Goal: Task Accomplishment & Management: Manage account settings

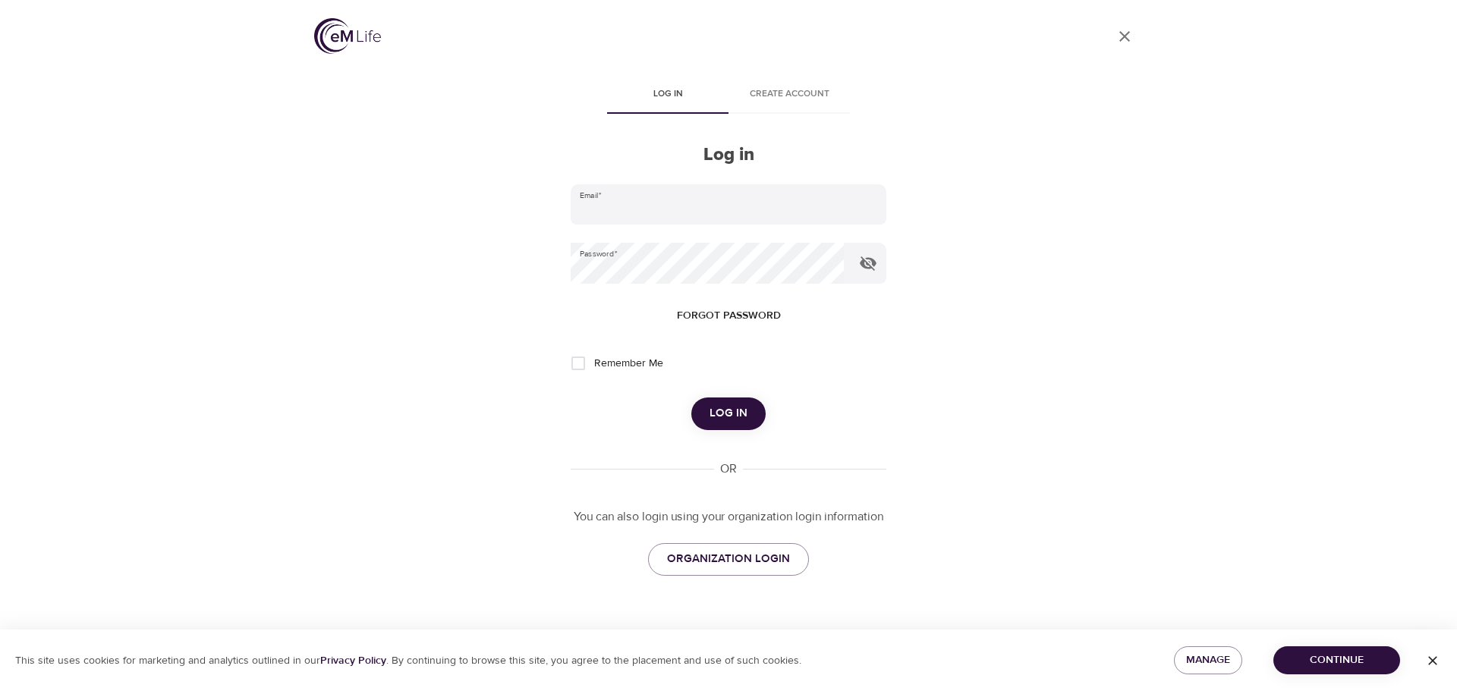
type input "[PERSON_NAME][EMAIL_ADDRESS][PERSON_NAME][DOMAIN_NAME]"
click at [744, 417] on span "Log in" at bounding box center [728, 414] width 38 height 20
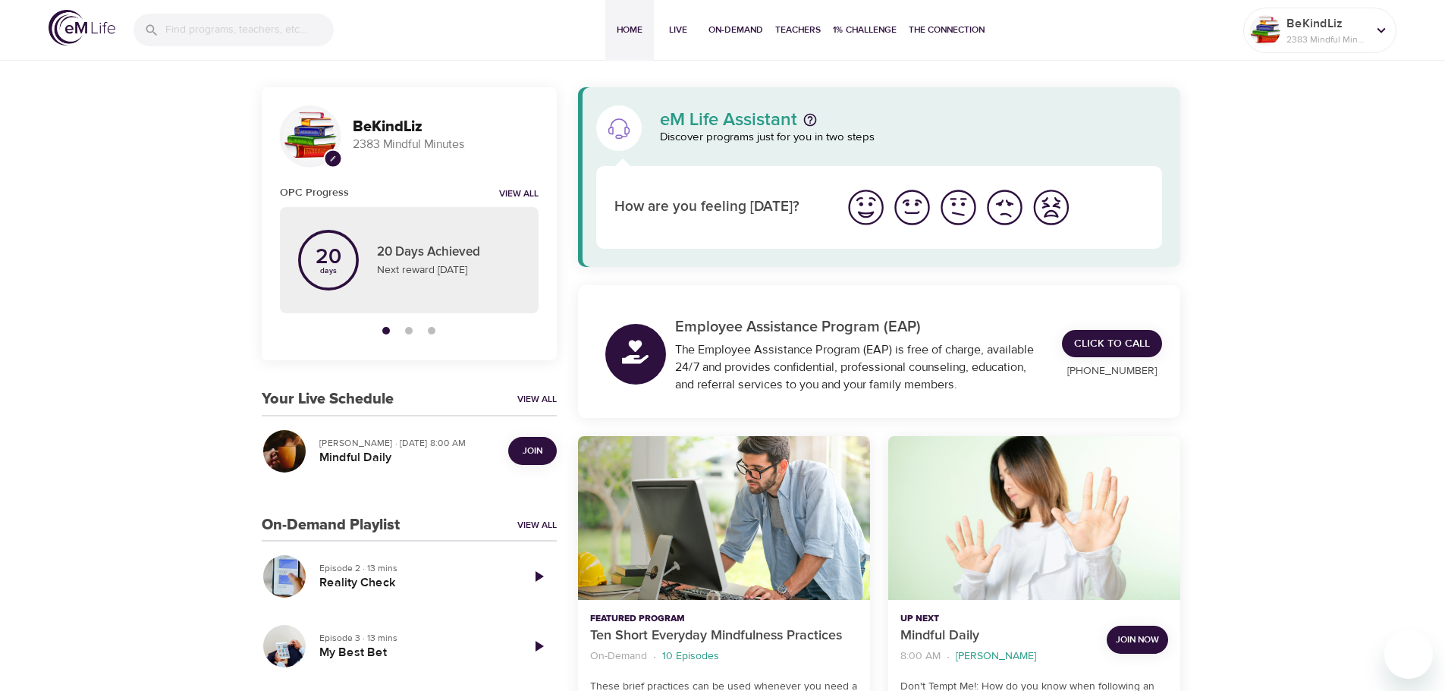
click at [533, 453] on span "Join" at bounding box center [533, 451] width 20 height 16
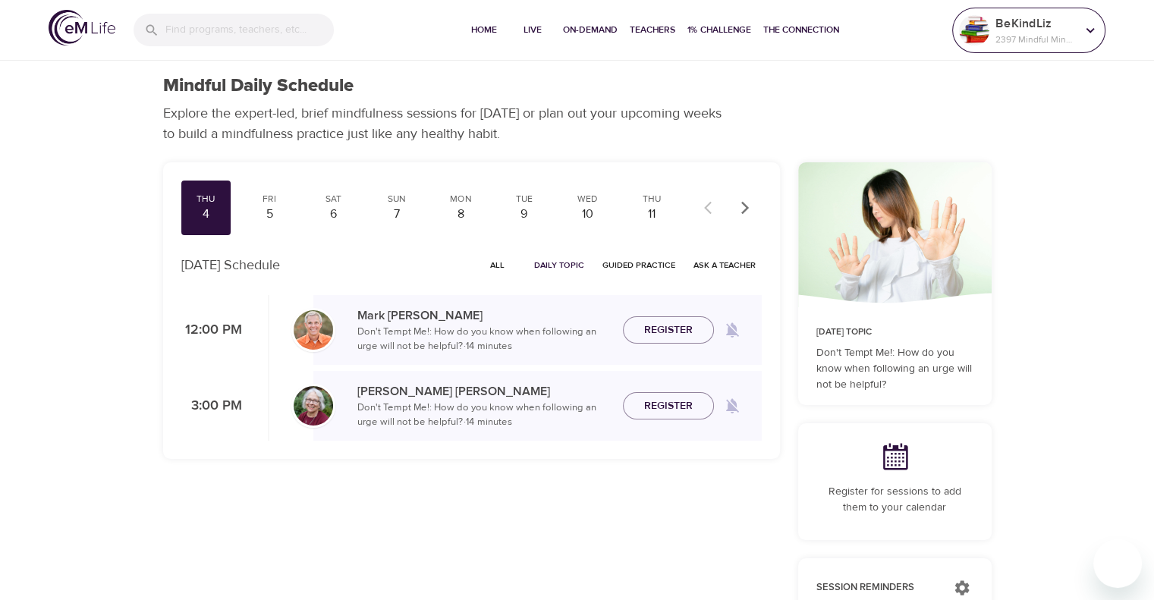
click at [1014, 33] on p "2397 Mindful Minutes" at bounding box center [1036, 40] width 80 height 14
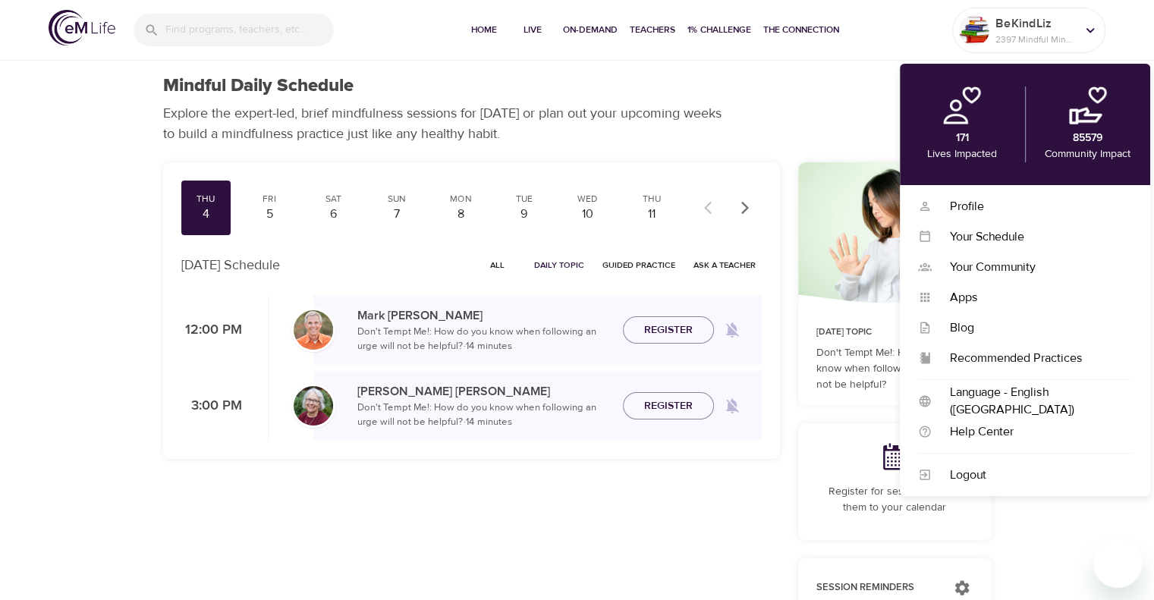
click at [401, 544] on div "Thu 4 Fri 5 Sat 6 Sun 7 Mon 8 Tue 9 Wed 10 Thu 11 Fri 12 Sat 13 Sun 14 Mon 15 T…" at bounding box center [471, 575] width 635 height 844
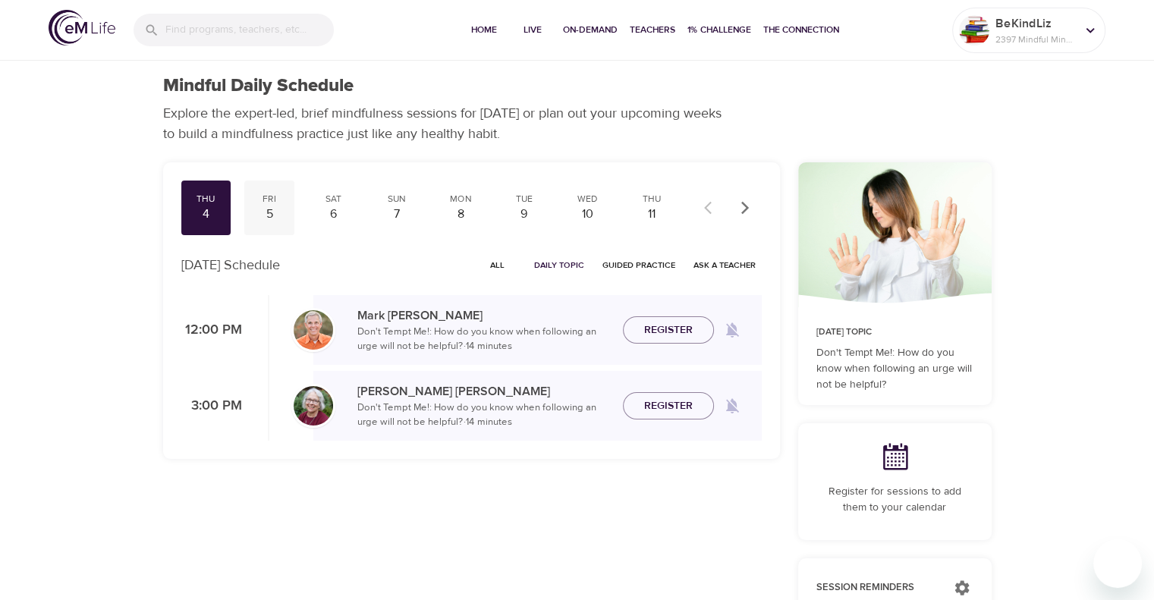
click at [267, 215] on div "5" at bounding box center [269, 214] width 38 height 17
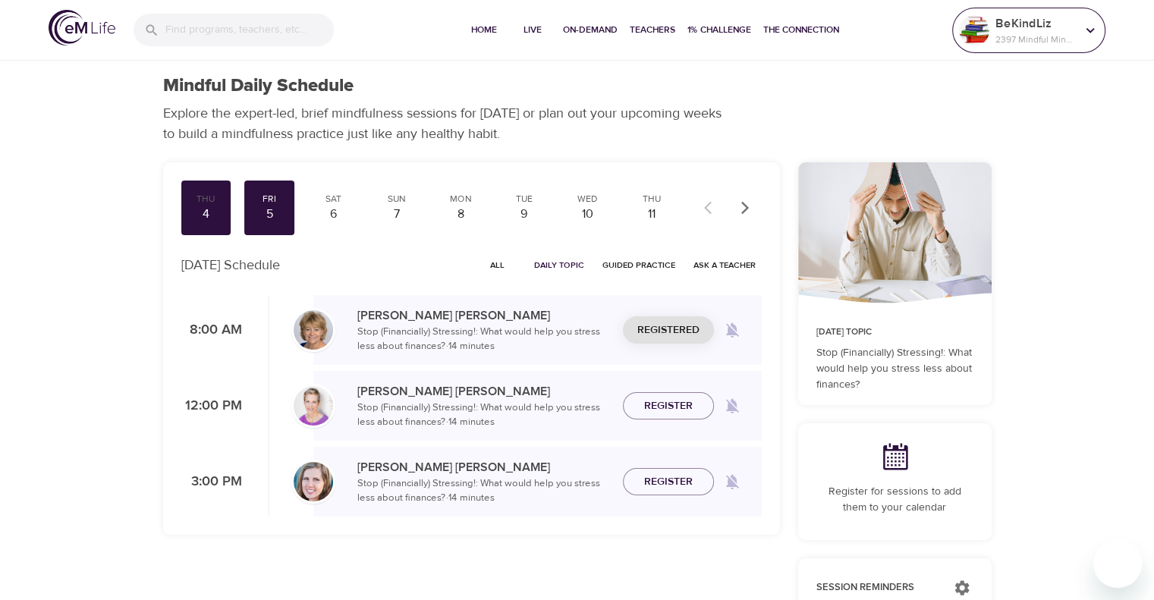
click at [1032, 33] on p "2397 Mindful Minutes" at bounding box center [1036, 40] width 80 height 14
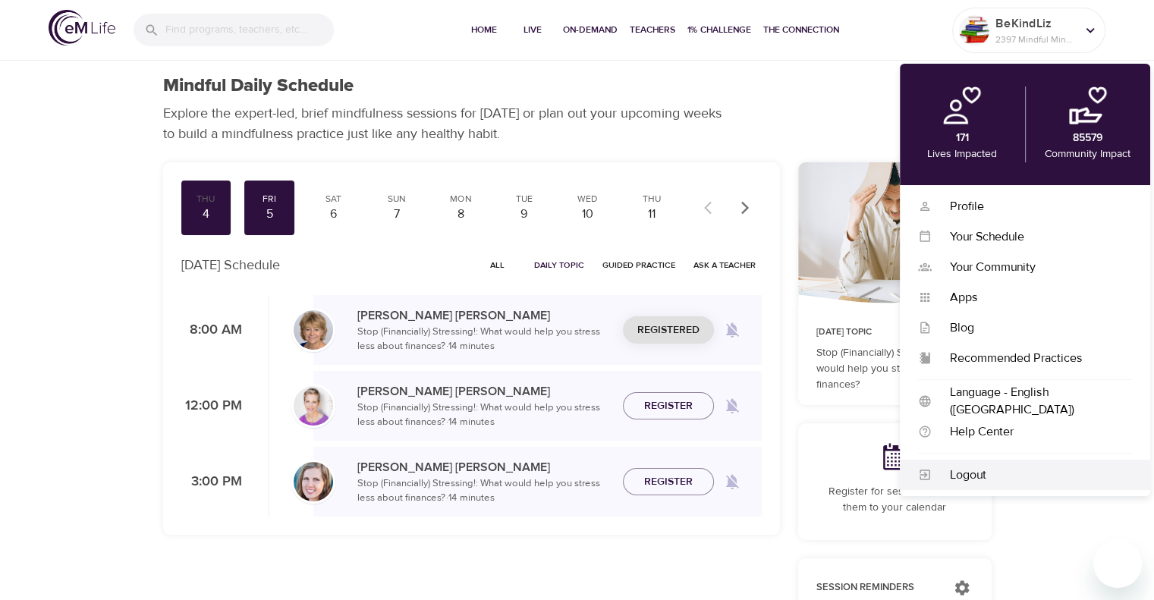
click at [1013, 481] on div "Logout" at bounding box center [1032, 475] width 200 height 17
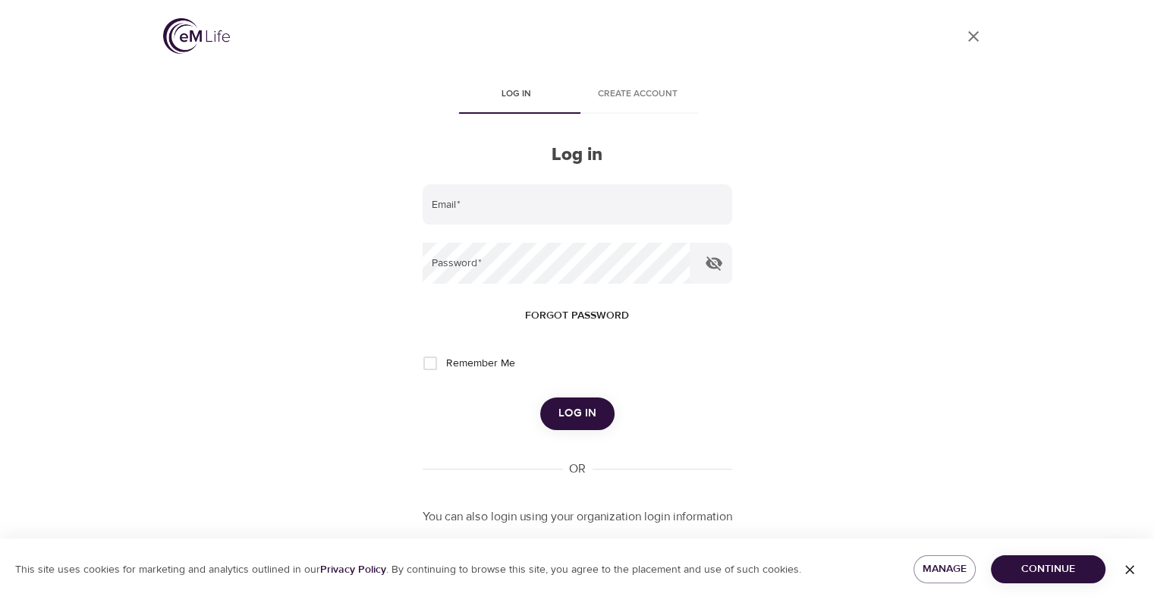
type input "[PERSON_NAME][EMAIL_ADDRESS][PERSON_NAME][DOMAIN_NAME]"
